Goal: Check status: Check status

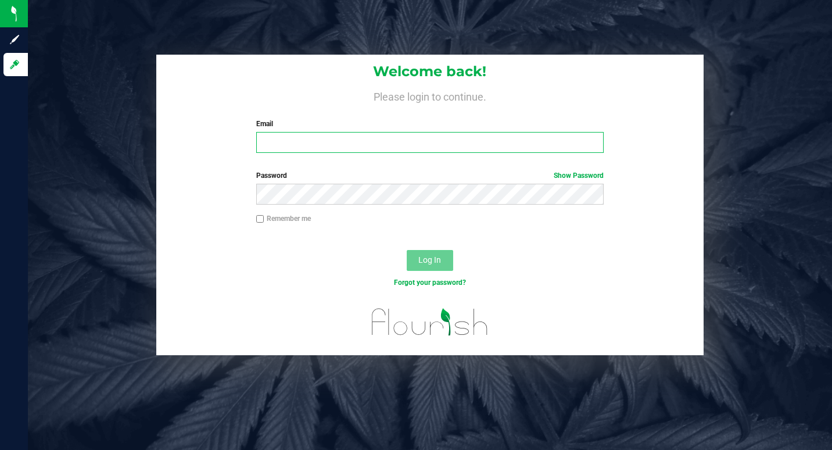
type input "[EMAIL_ADDRESS][DOMAIN_NAME]"
click at [442, 262] on button "Log In" at bounding box center [430, 260] width 46 height 21
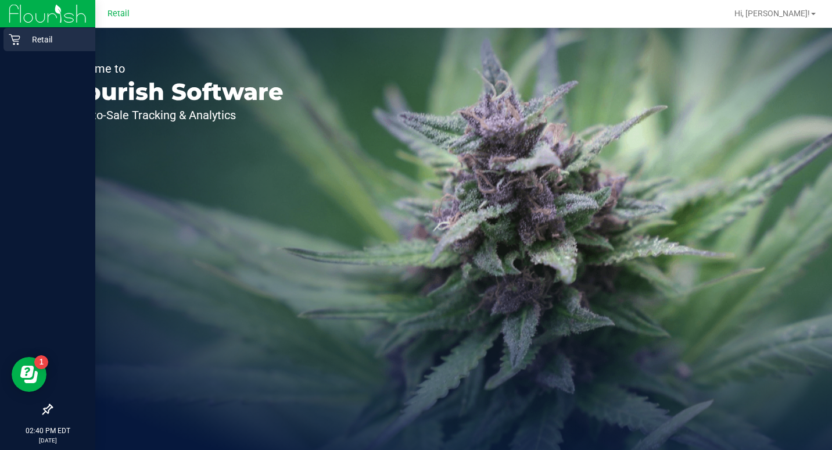
click at [12, 43] on icon at bounding box center [15, 40] width 12 height 12
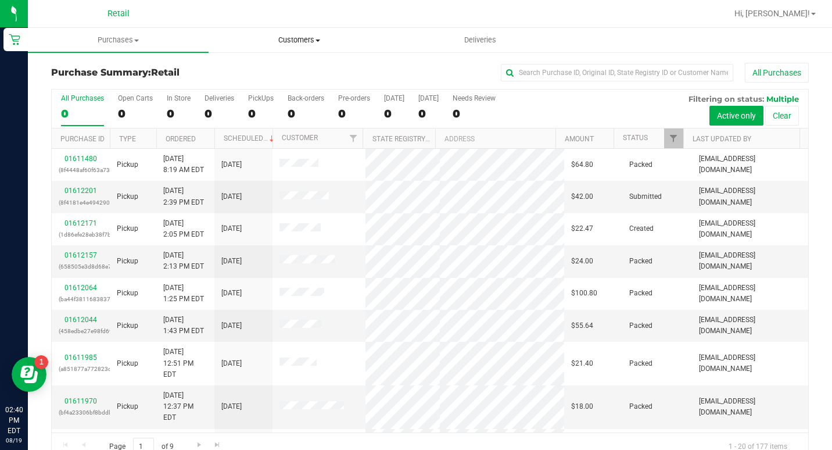
drag, startPoint x: 306, startPoint y: 39, endPoint x: 274, endPoint y: 60, distance: 38.2
click at [306, 38] on span "Customers" at bounding box center [299, 40] width 180 height 10
click at [265, 66] on span "All customers" at bounding box center [251, 70] width 84 height 10
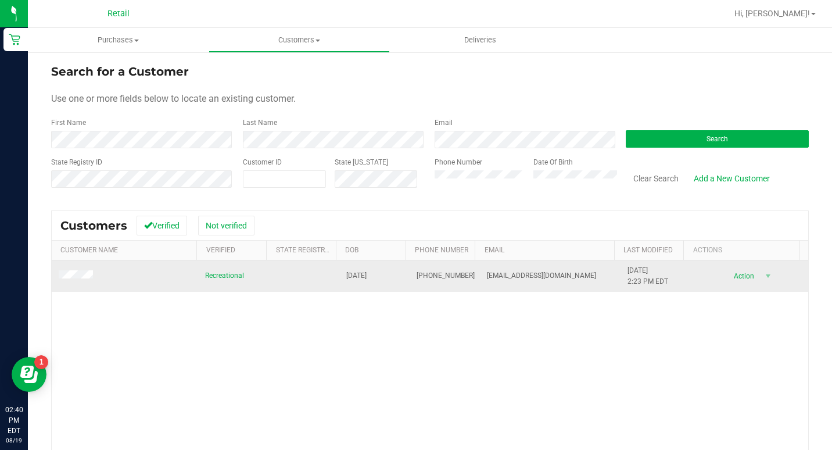
click at [72, 271] on span at bounding box center [78, 276] width 38 height 12
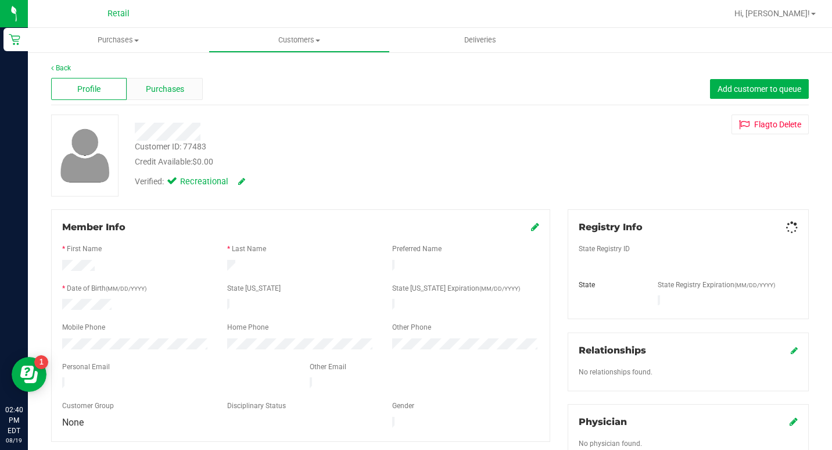
click at [164, 86] on span "Purchases" at bounding box center [165, 89] width 38 height 12
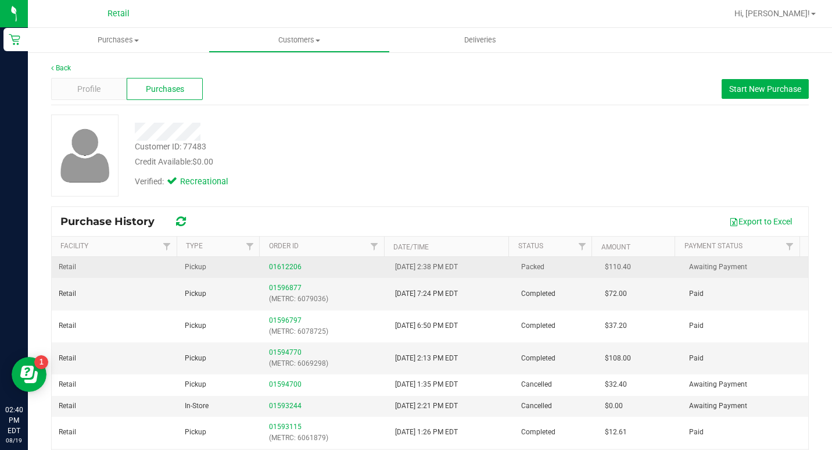
click at [287, 273] on td "01612206" at bounding box center [325, 267] width 126 height 21
click at [287, 271] on div "01612206" at bounding box center [325, 267] width 112 height 11
click at [288, 270] on link "01612206" at bounding box center [285, 267] width 33 height 8
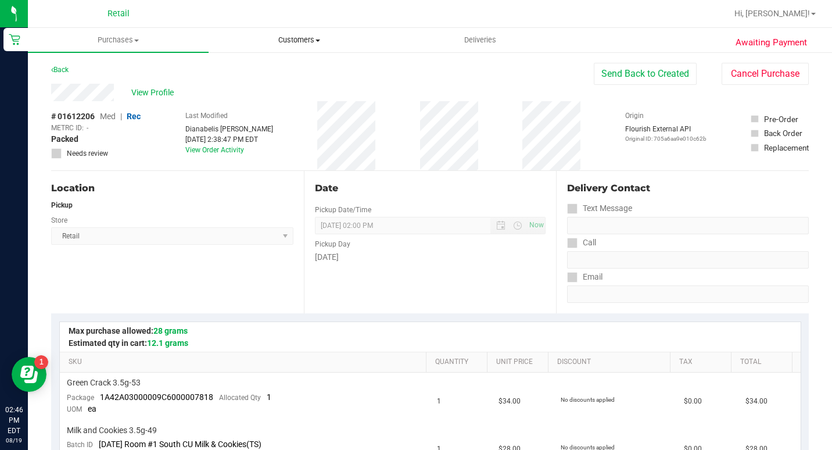
click at [293, 45] on uib-tab-heading "Customers All customers Add a new customer All physicians" at bounding box center [299, 39] width 180 height 23
click at [282, 65] on span "All customers" at bounding box center [251, 70] width 84 height 10
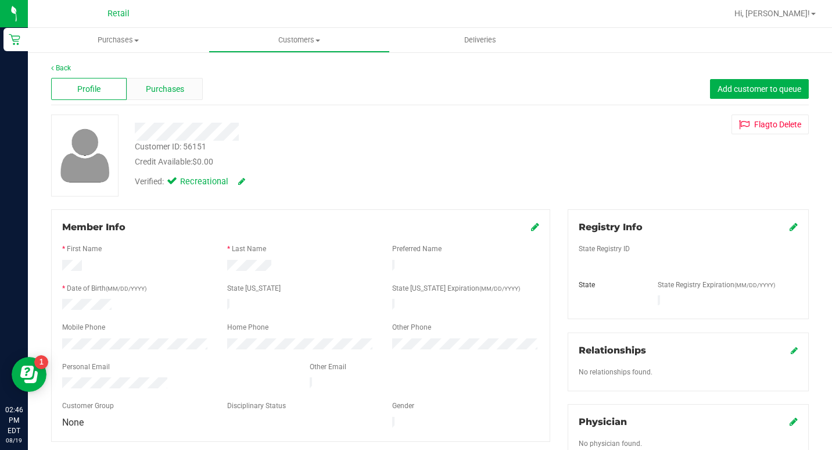
click at [183, 98] on div "Purchases" at bounding box center [165, 89] width 76 height 22
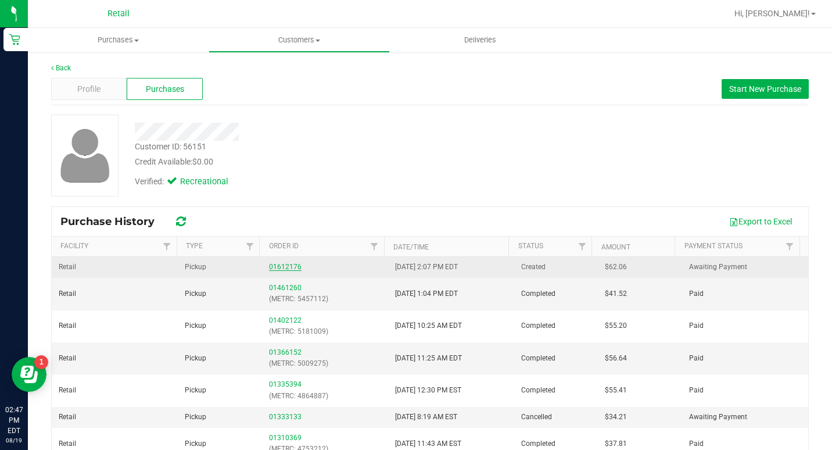
click at [285, 266] on link "01612176" at bounding box center [285, 267] width 33 height 8
